Goal: Task Accomplishment & Management: Manage account settings

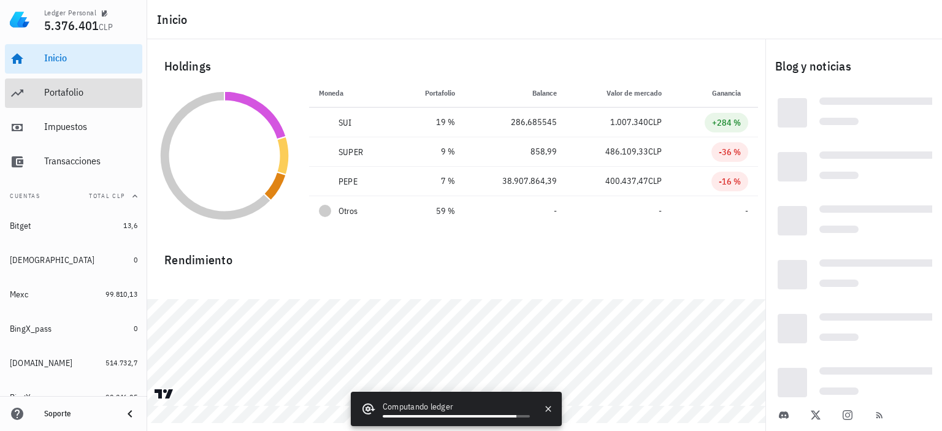
click at [56, 94] on div "Portafolio" at bounding box center [90, 92] width 93 height 12
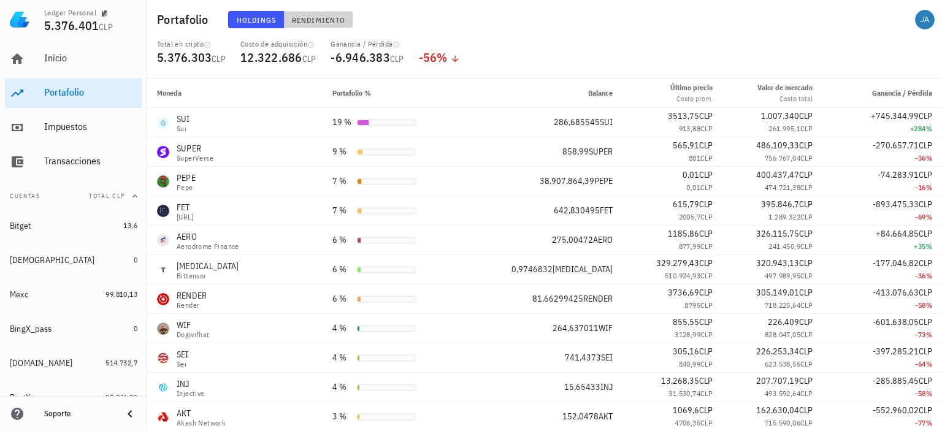
click at [313, 19] on span "Rendimiento" at bounding box center [318, 19] width 54 height 9
